Goal: Information Seeking & Learning: Learn about a topic

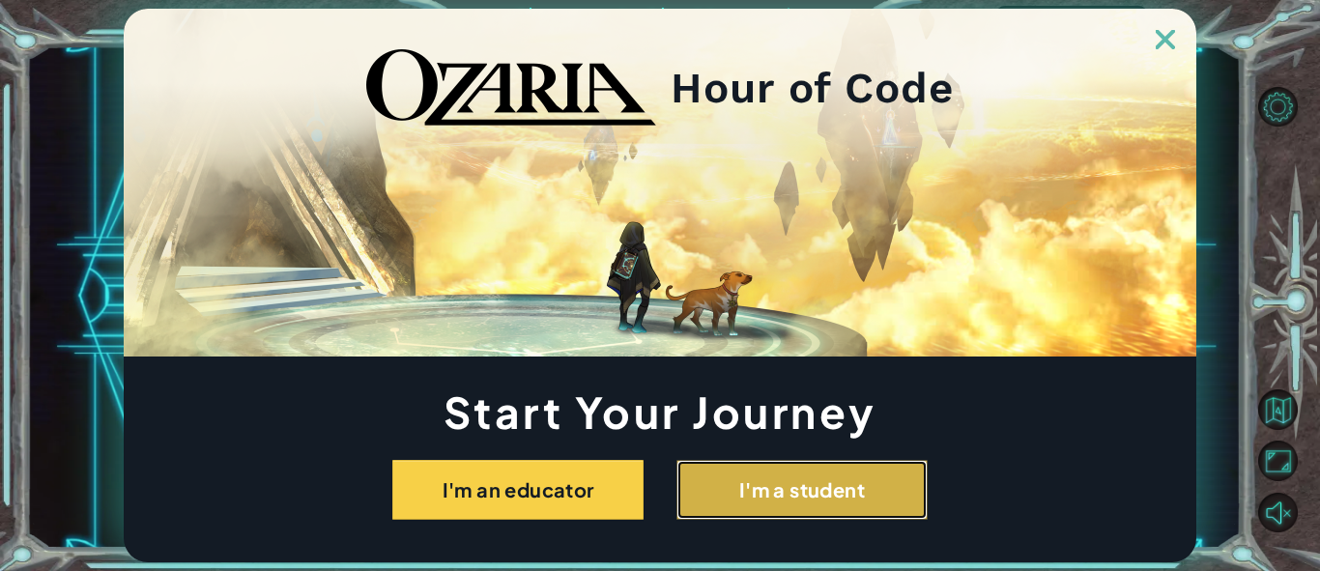
click at [722, 469] on button "I'm a student" at bounding box center [801, 490] width 251 height 60
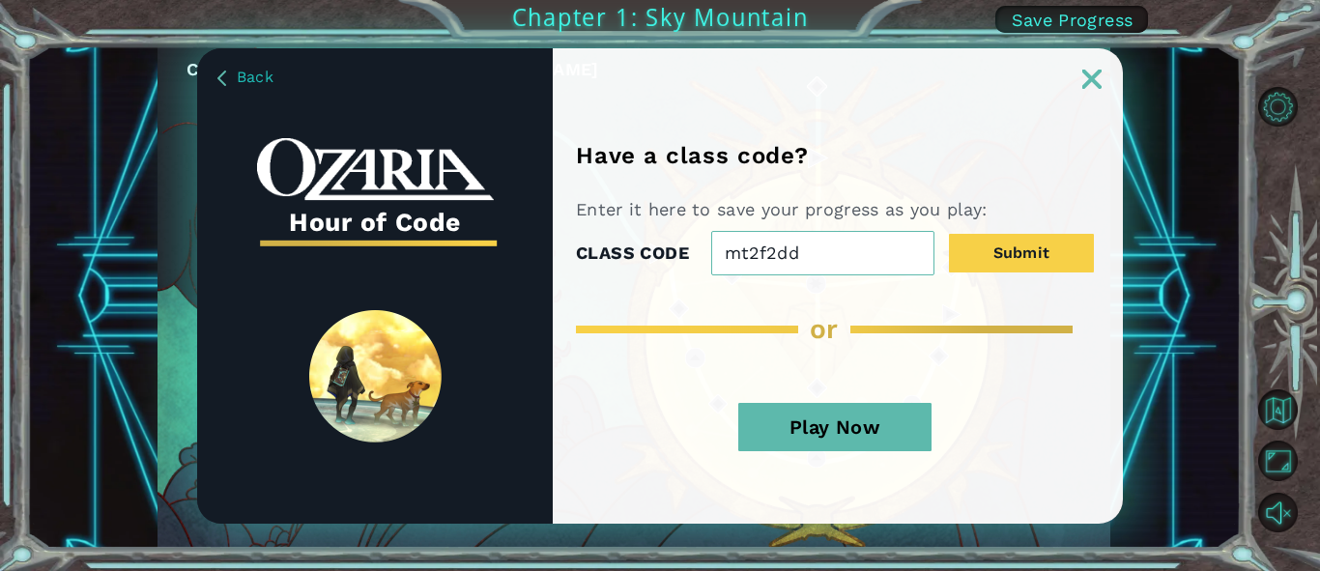
type input "mt2f2dd"
click at [872, 419] on button "Play Now" at bounding box center [834, 427] width 193 height 48
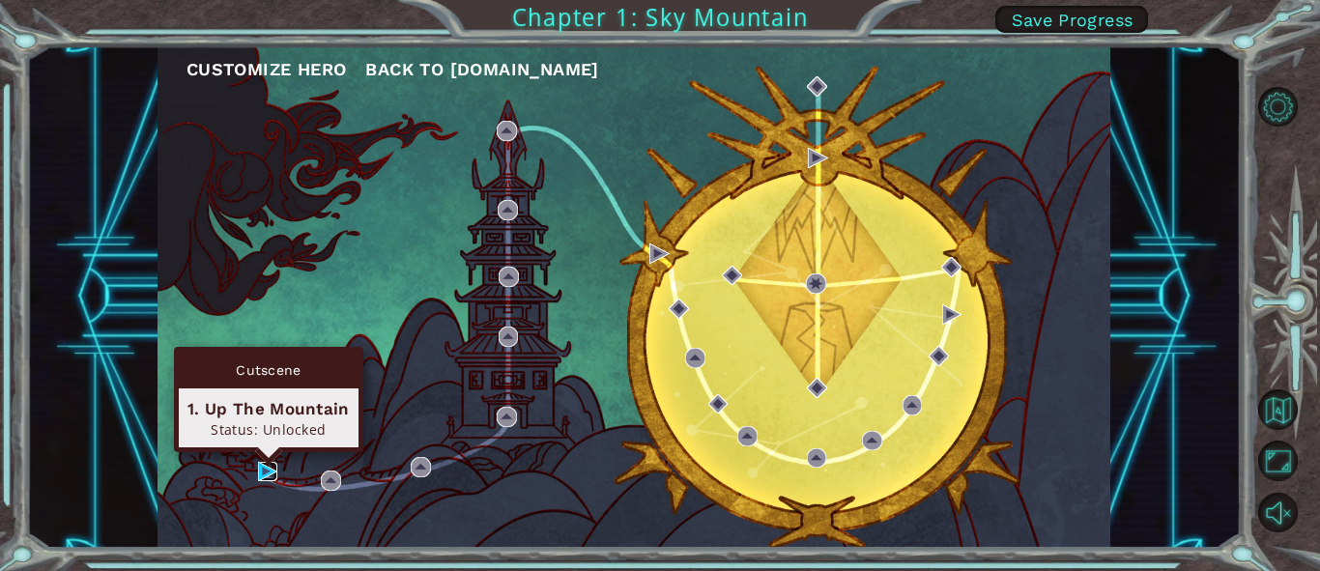
click at [267, 469] on img at bounding box center [268, 472] width 20 height 20
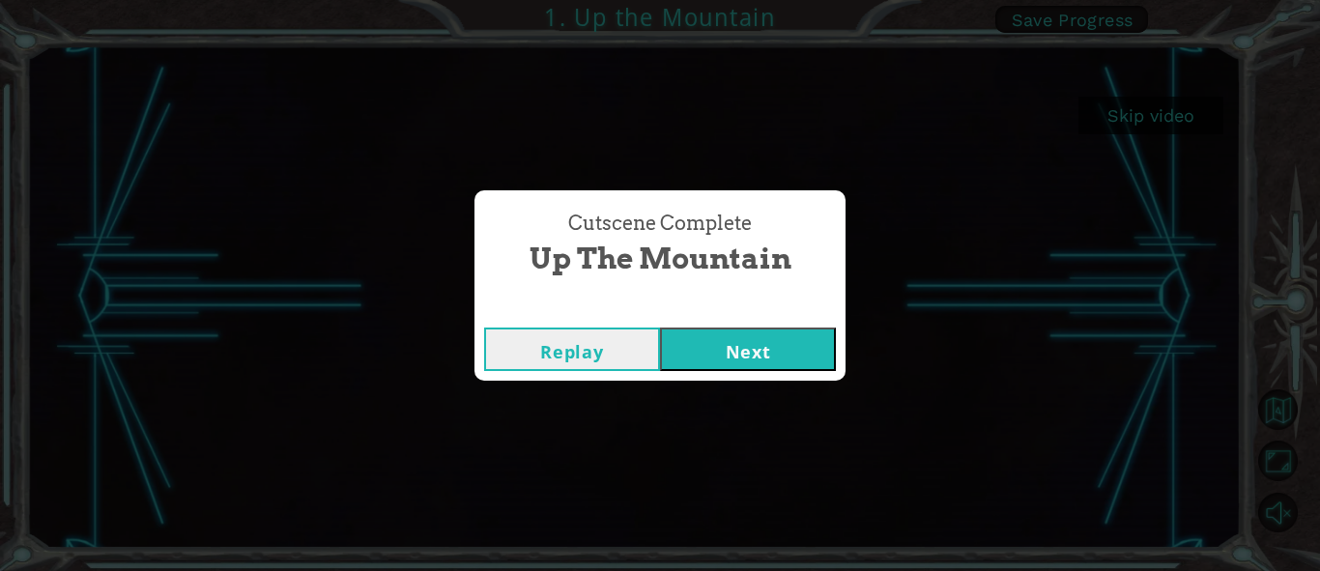
click at [789, 349] on button "Next" at bounding box center [748, 348] width 176 height 43
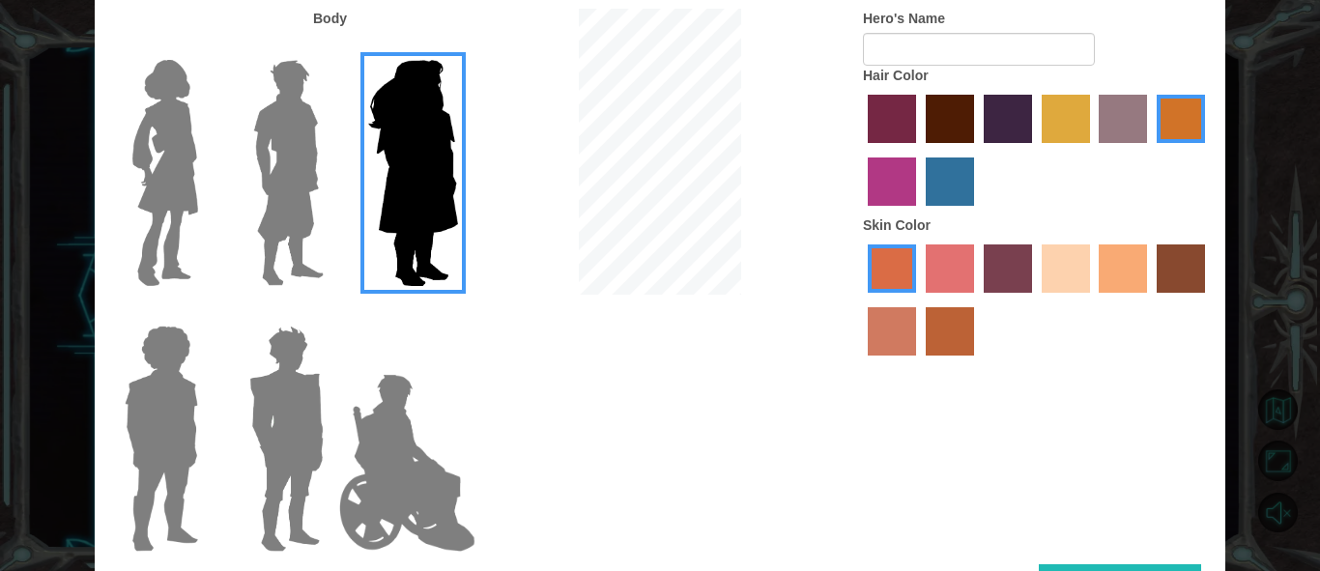
click at [160, 260] on img at bounding box center [165, 172] width 81 height 241
click at [206, 47] on input "Hero Connie" at bounding box center [206, 47] width 0 height 0
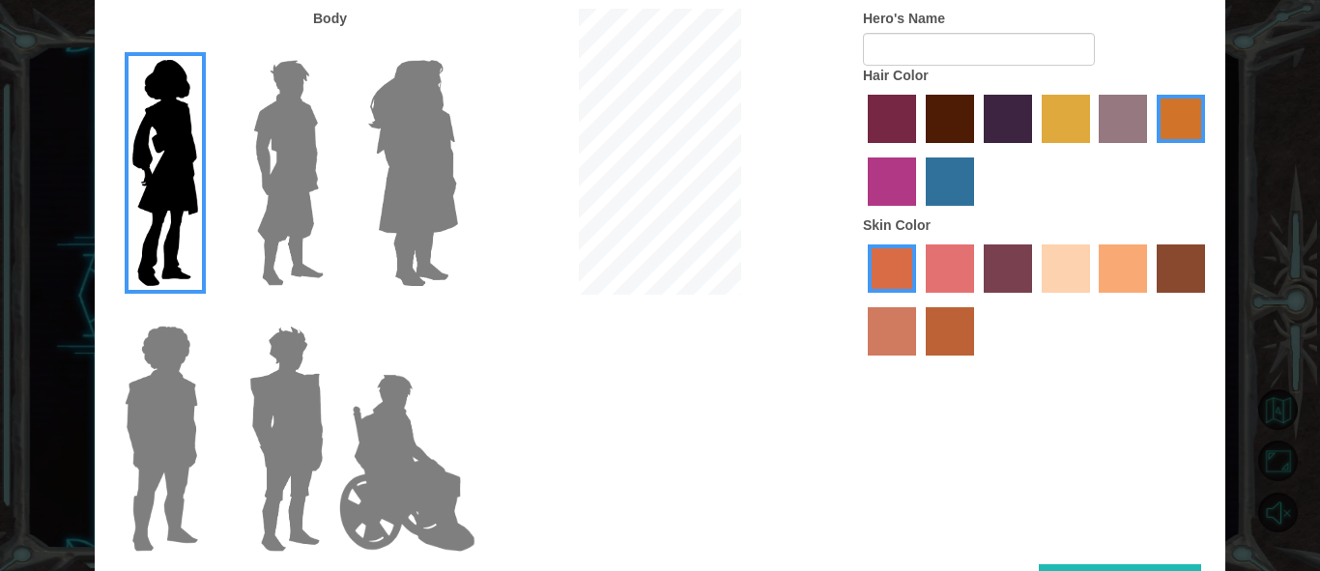
click at [1073, 264] on label "sandy beach skin color" at bounding box center [1065, 268] width 48 height 48
click at [1035, 299] on input "sandy beach skin color" at bounding box center [1035, 299] width 0 height 0
click at [1046, 131] on label "tulip tree hair color" at bounding box center [1065, 119] width 48 height 48
click at [1035, 150] on input "tulip tree hair color" at bounding box center [1035, 150] width 0 height 0
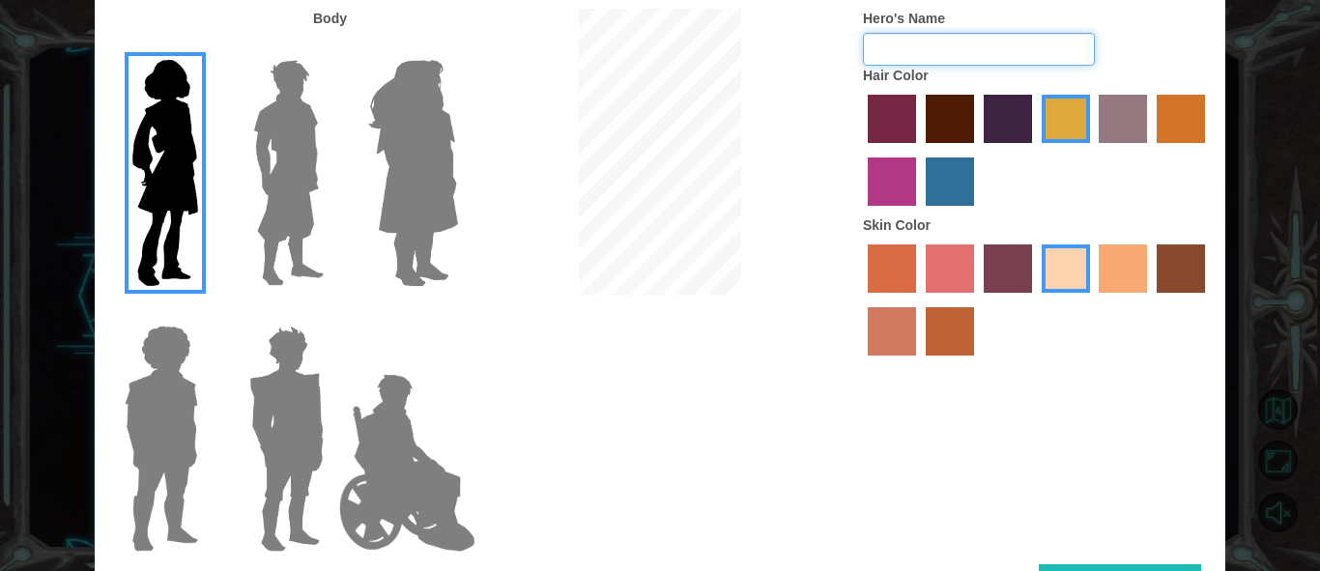
click at [945, 56] on input "Hero's Name" at bounding box center [979, 49] width 232 height 33
type input "Venoms Flame"
click at [782, 179] on div at bounding box center [659, 154] width 377 height 291
click at [507, 411] on div "Body Hero's Name Venoms Flame Hair Color Skin Color" at bounding box center [660, 286] width 1130 height 555
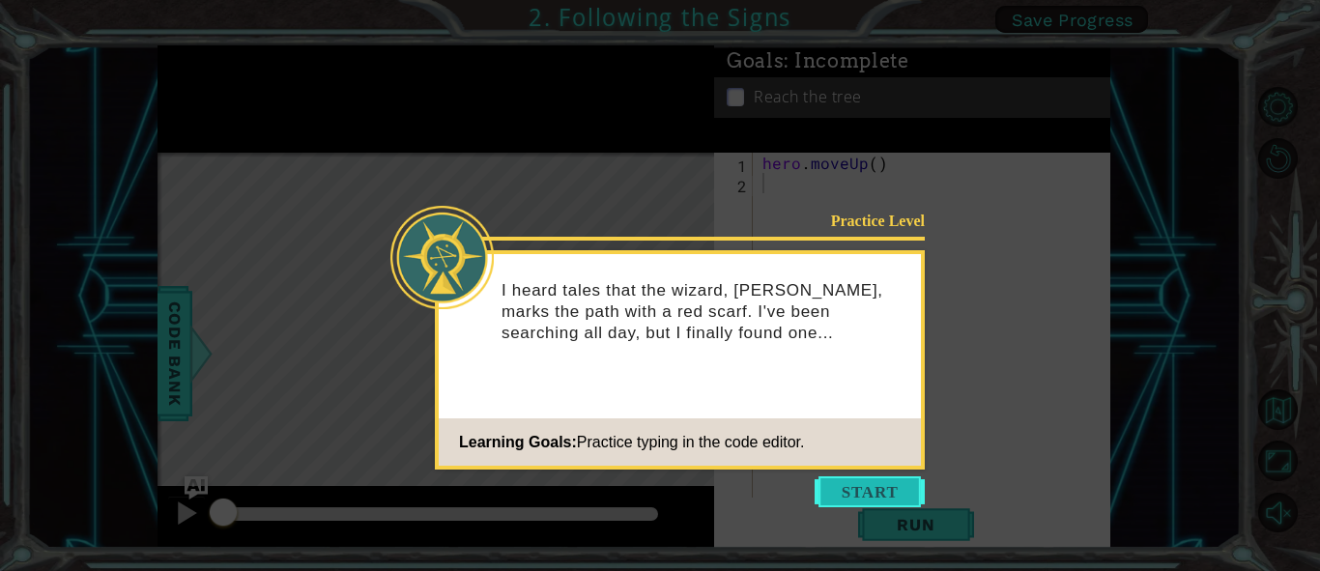
click at [855, 495] on button "Start" at bounding box center [869, 491] width 110 height 31
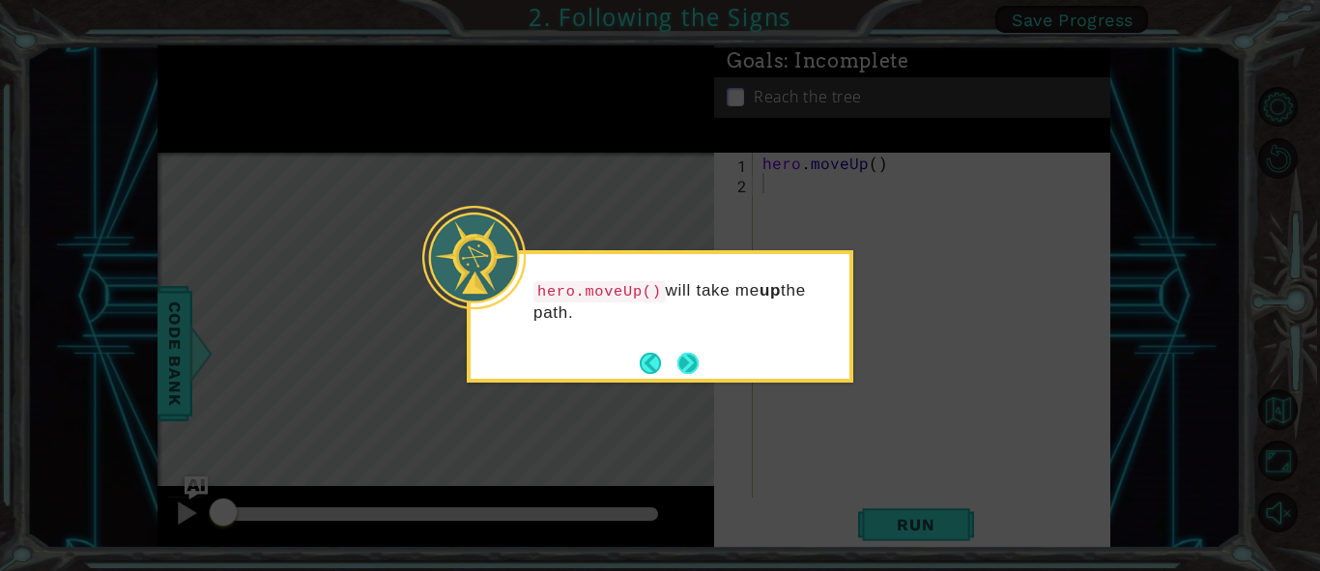
click at [690, 367] on button "Next" at bounding box center [688, 363] width 22 height 22
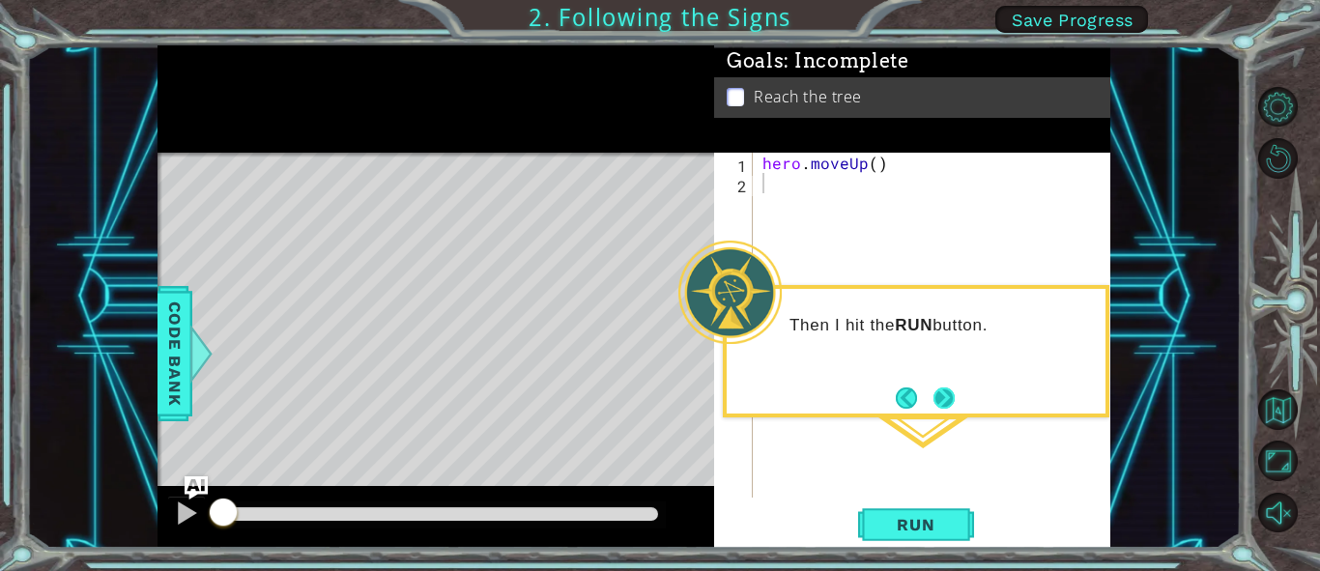
click at [940, 399] on button "Next" at bounding box center [944, 397] width 26 height 26
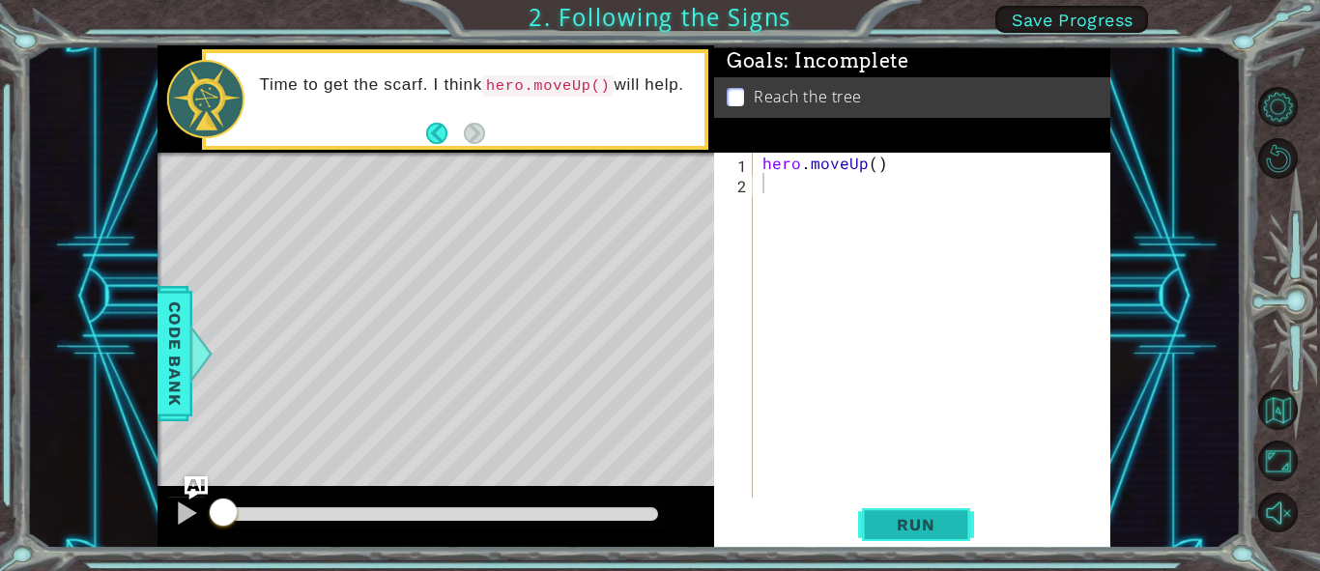
click at [904, 517] on span "Run" at bounding box center [915, 524] width 76 height 19
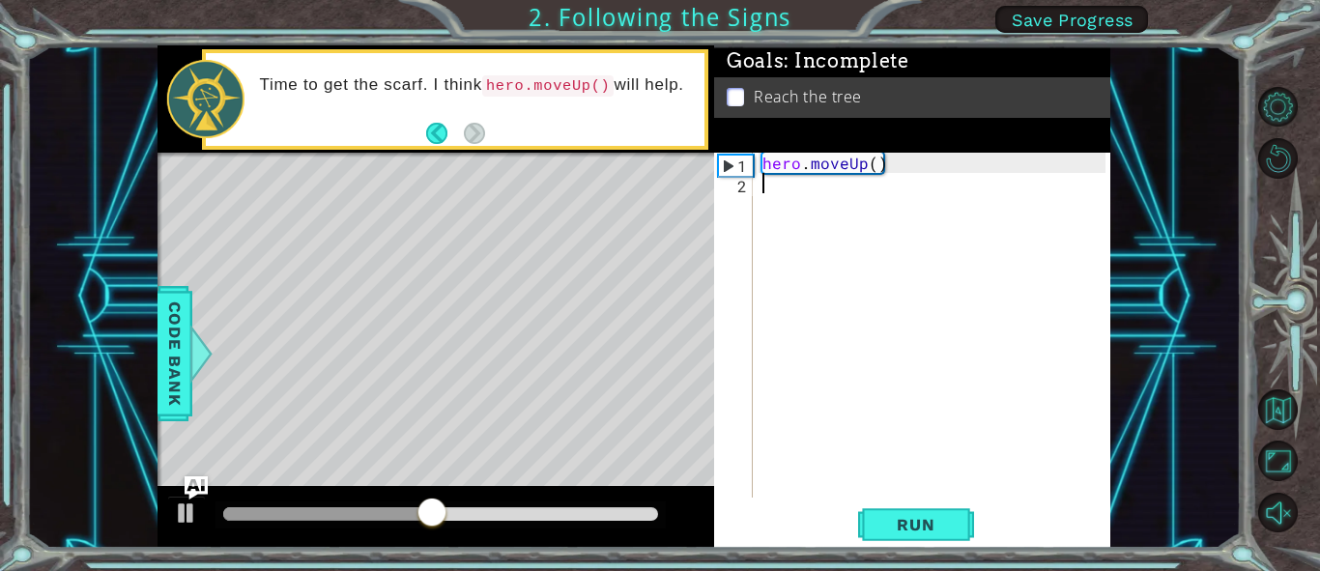
click at [739, 168] on div "1" at bounding box center [736, 166] width 34 height 20
type textarea "hero.moveUp()"
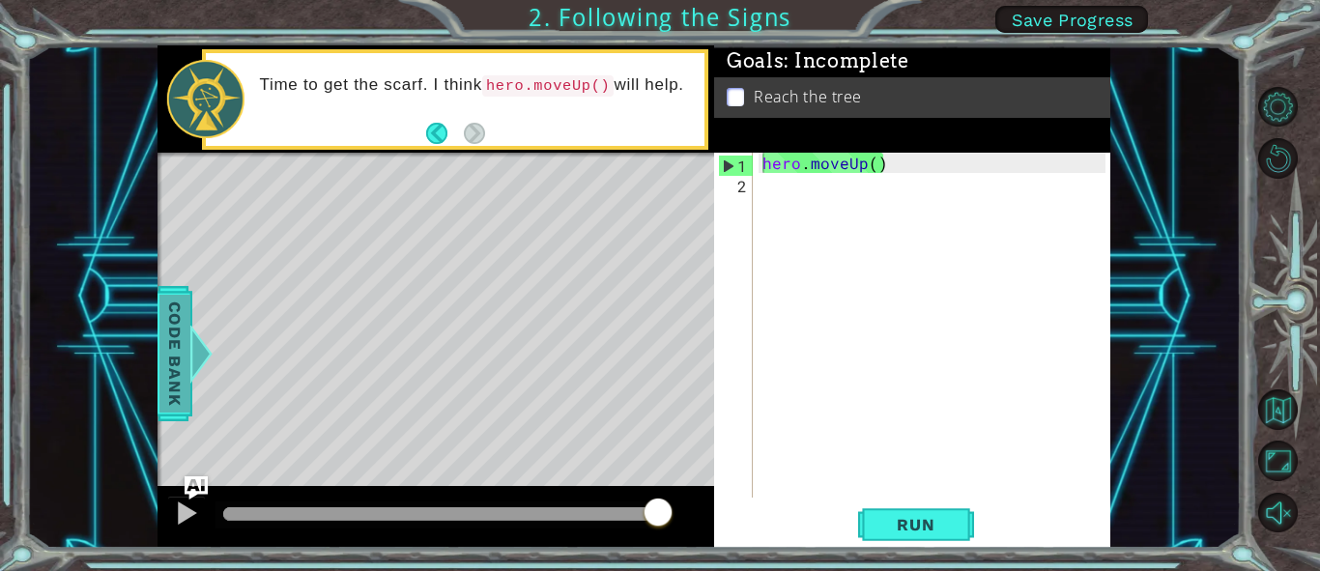
click at [170, 370] on span "Code Bank" at bounding box center [174, 354] width 31 height 118
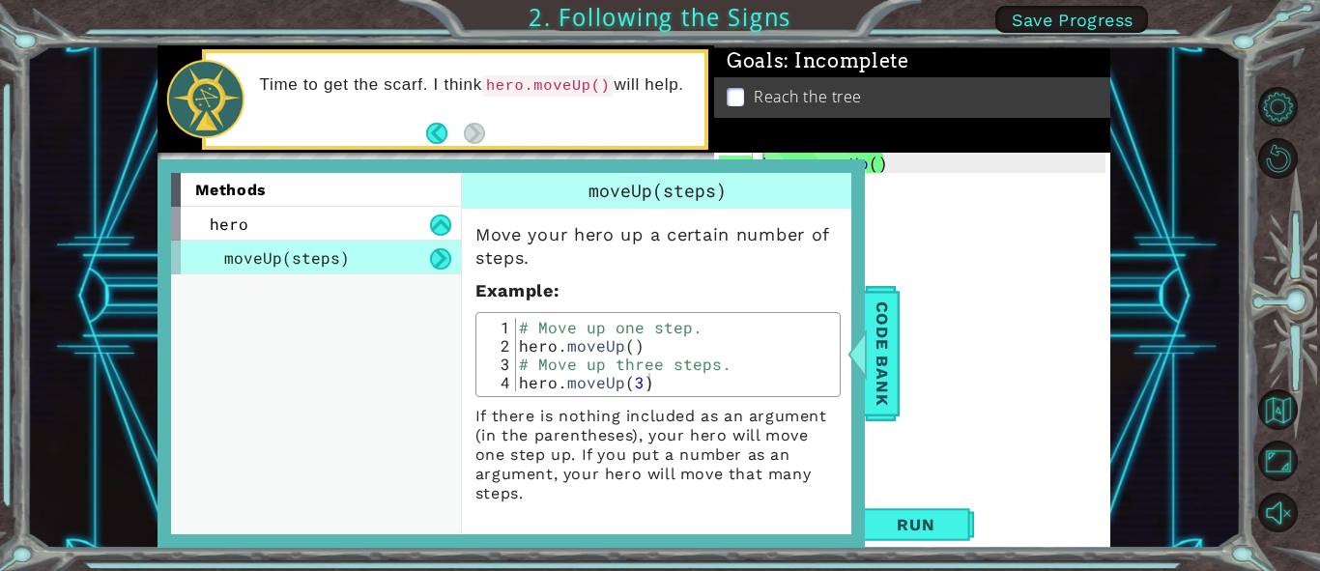
click at [436, 256] on button at bounding box center [440, 258] width 21 height 21
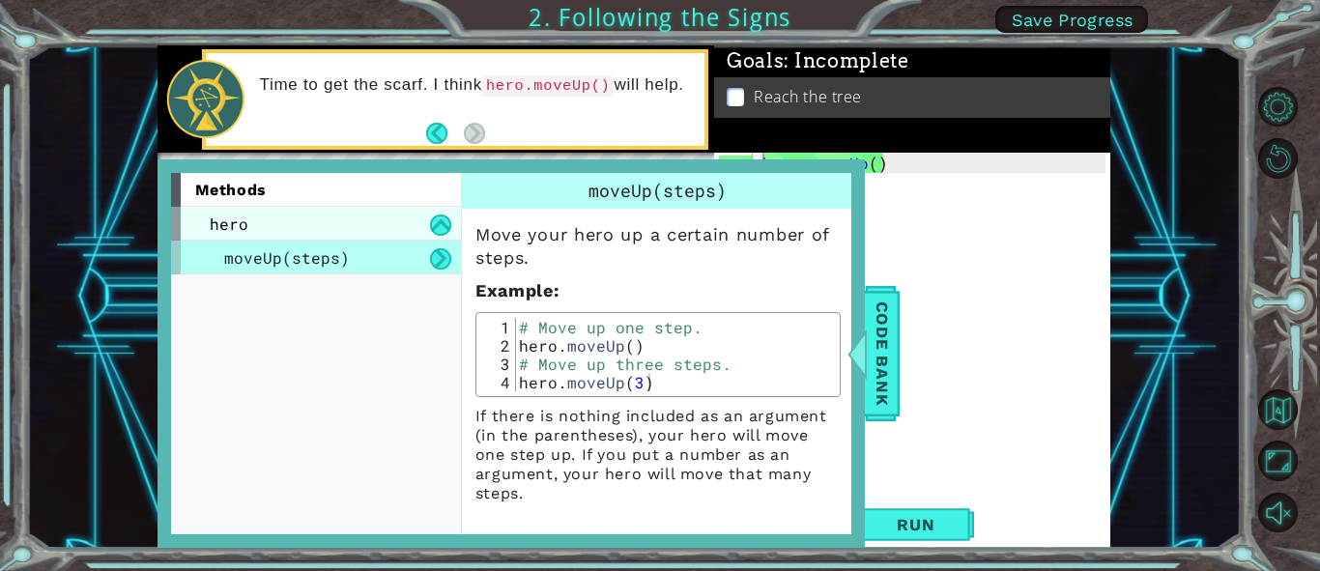
click at [276, 224] on div "hero" at bounding box center [316, 224] width 290 height 34
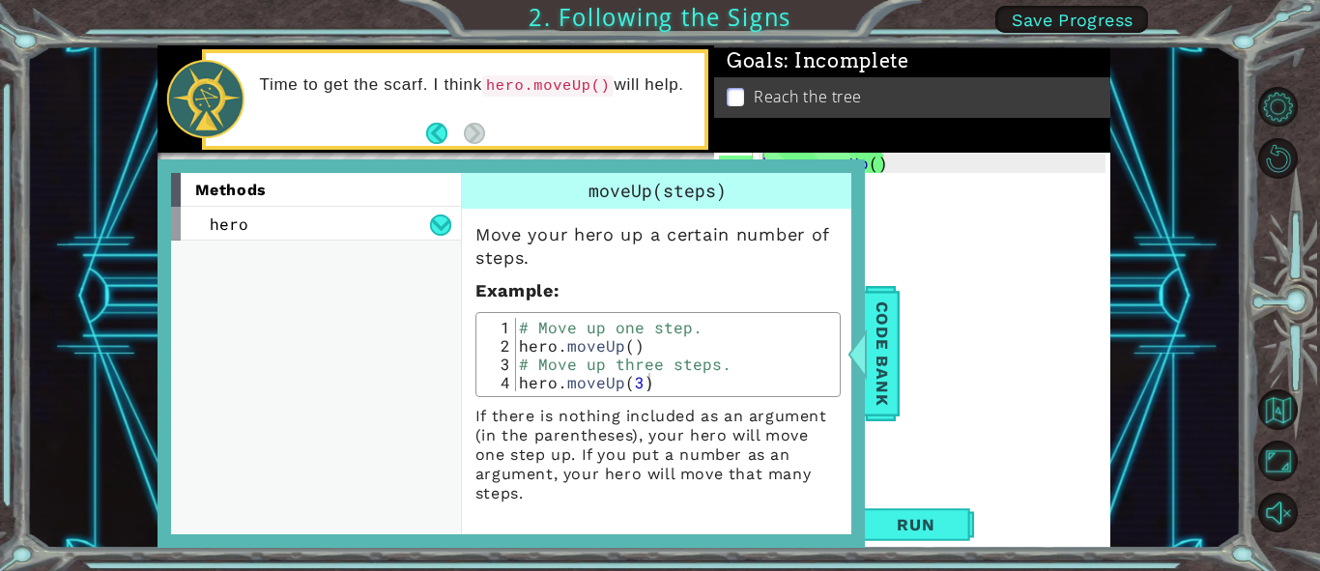
click at [961, 300] on div "hero . moveUp ( )" at bounding box center [936, 345] width 356 height 385
click at [873, 356] on span "Code Bank" at bounding box center [881, 354] width 31 height 118
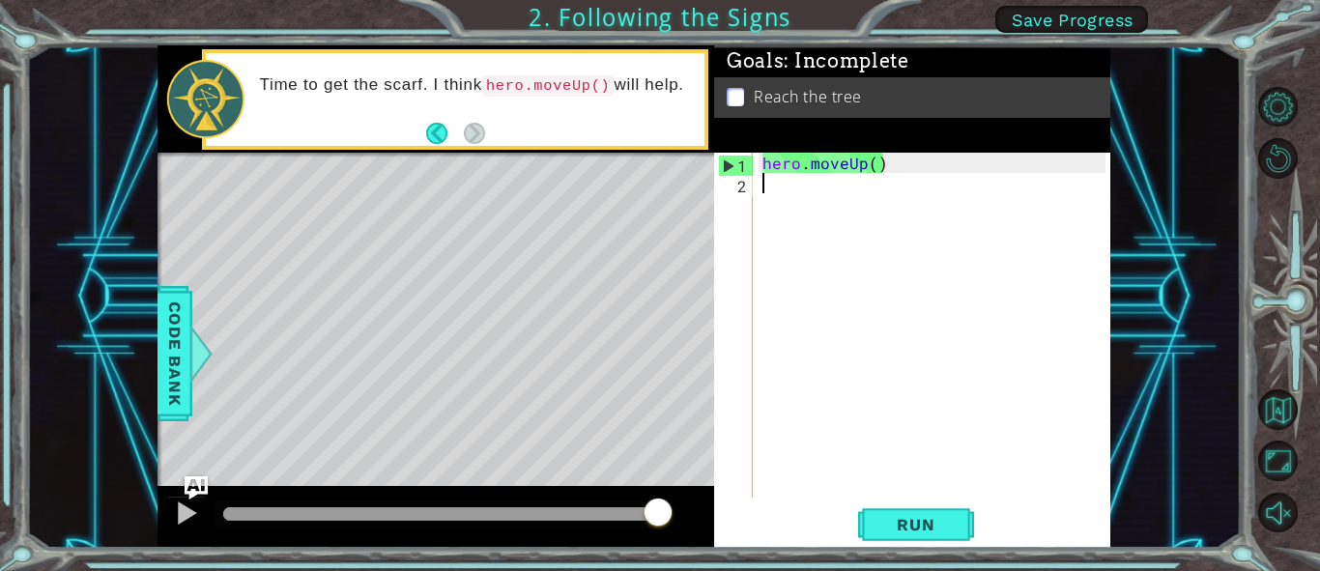
click at [767, 232] on div "hero . moveUp ( )" at bounding box center [936, 345] width 356 height 385
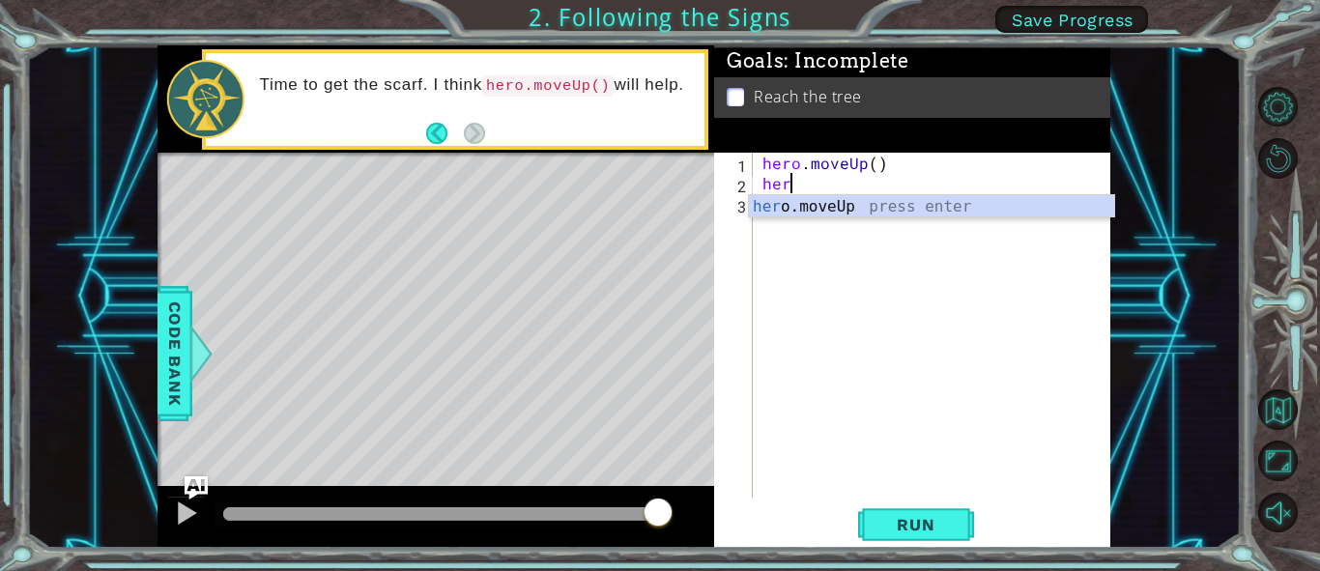
scroll to position [0, 1]
type textarea "hero"
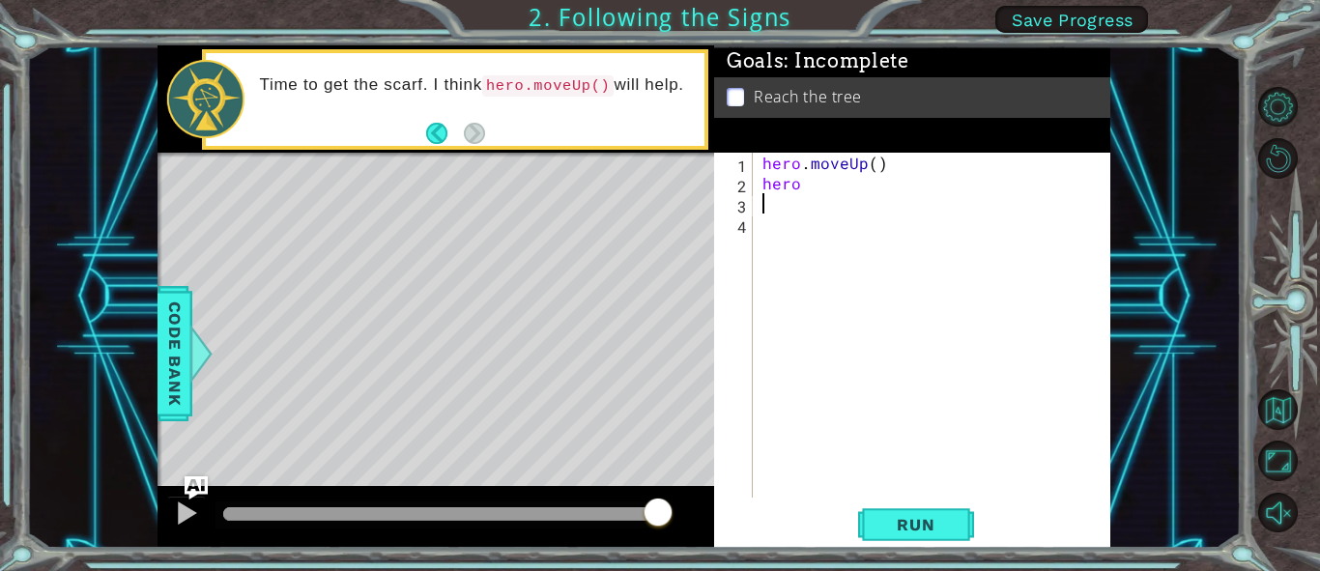
scroll to position [0, 0]
click at [799, 185] on div "hero . moveUp ( ) hero" at bounding box center [936, 345] width 356 height 385
type textarea "hero."
click at [900, 527] on span "Run" at bounding box center [915, 524] width 76 height 19
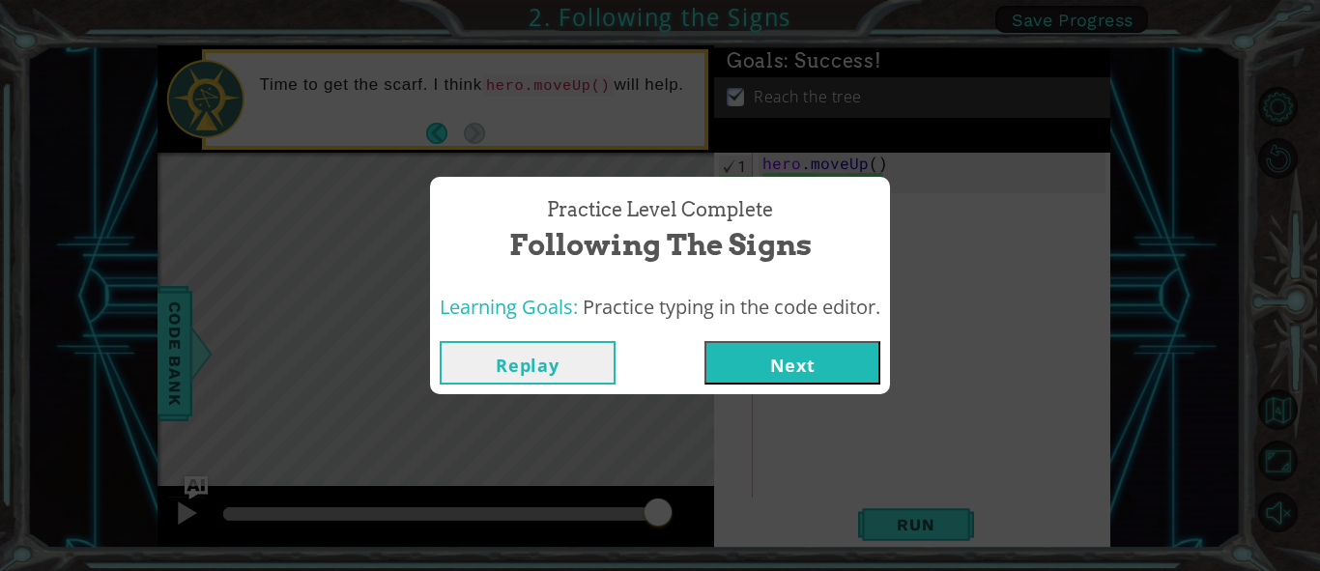
click at [794, 354] on button "Next" at bounding box center [792, 362] width 176 height 43
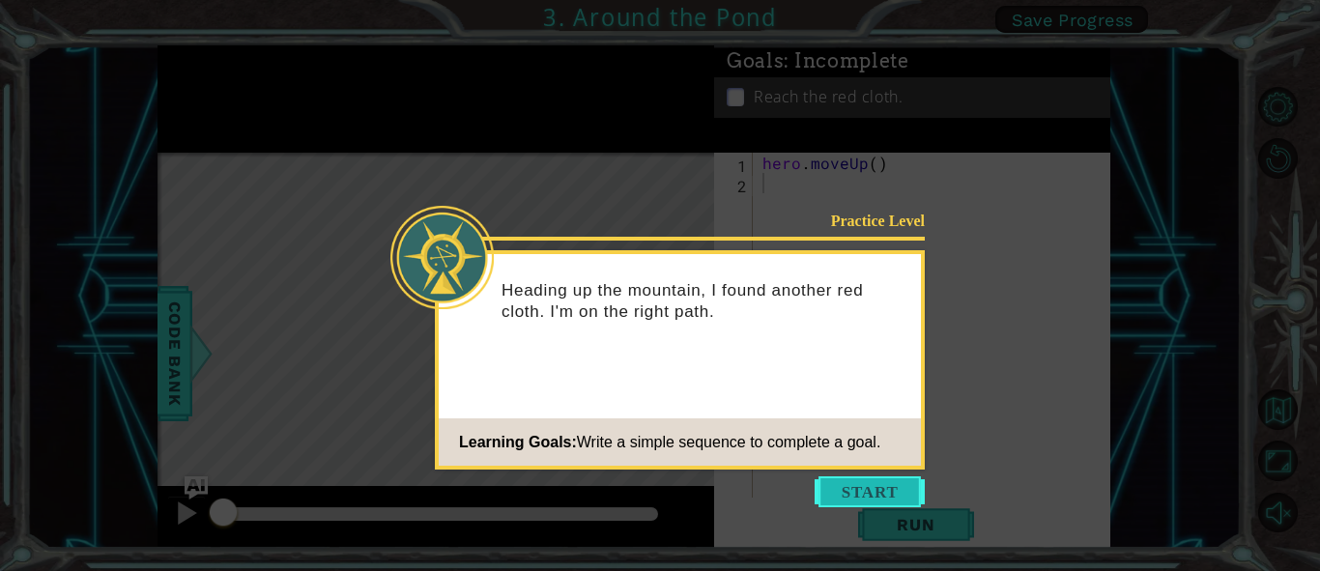
click at [847, 498] on button "Start" at bounding box center [869, 491] width 110 height 31
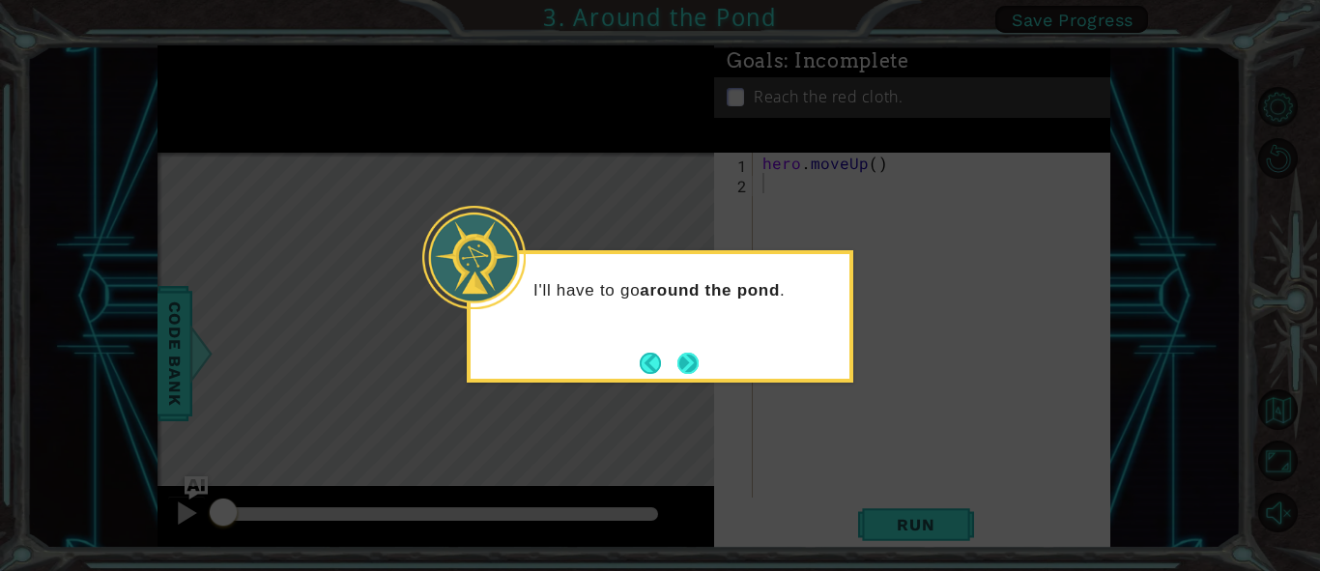
click at [690, 363] on button "Next" at bounding box center [688, 363] width 32 height 32
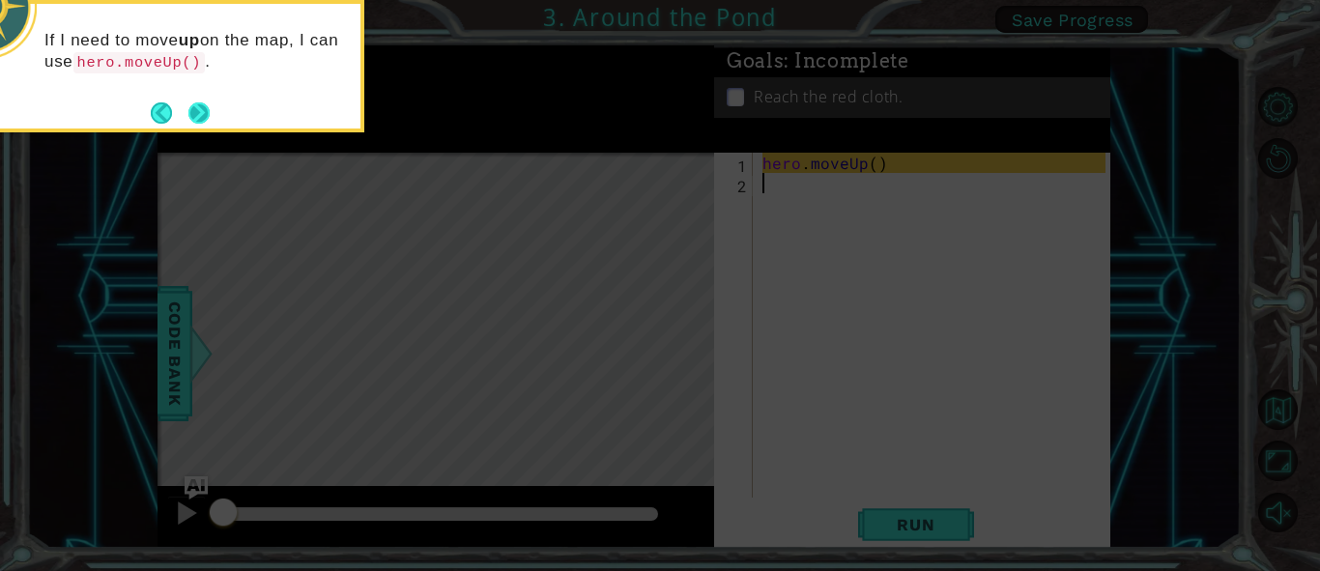
click at [195, 112] on button "Next" at bounding box center [198, 112] width 23 height 23
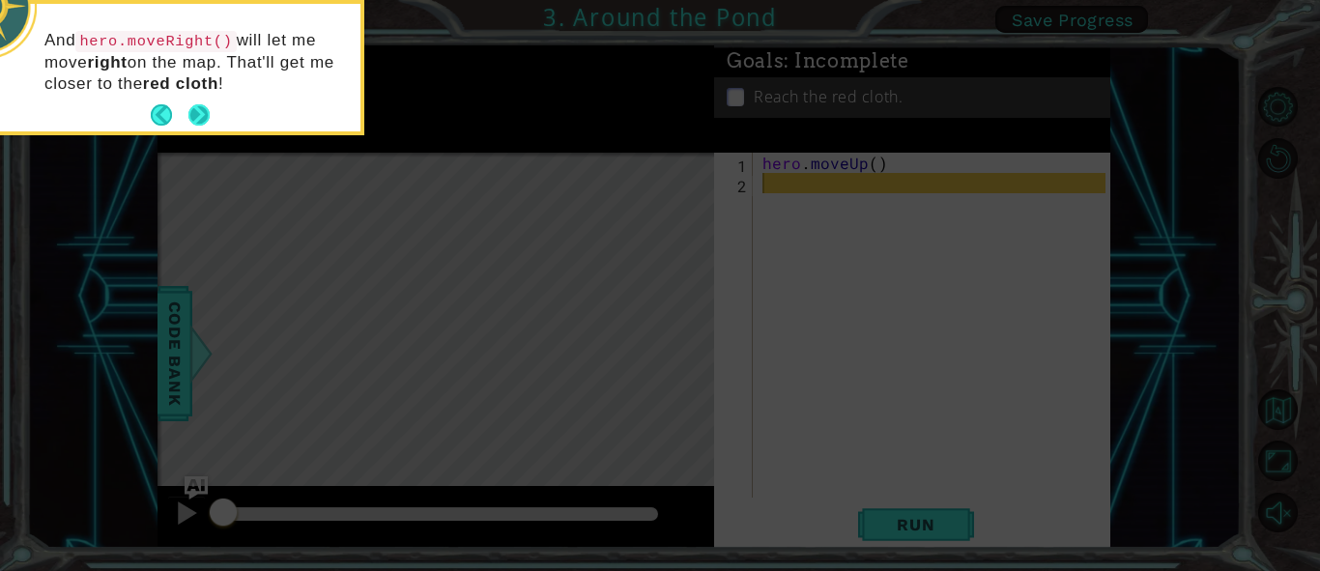
click at [200, 118] on button "Next" at bounding box center [199, 115] width 35 height 35
